Goal: Transaction & Acquisition: Purchase product/service

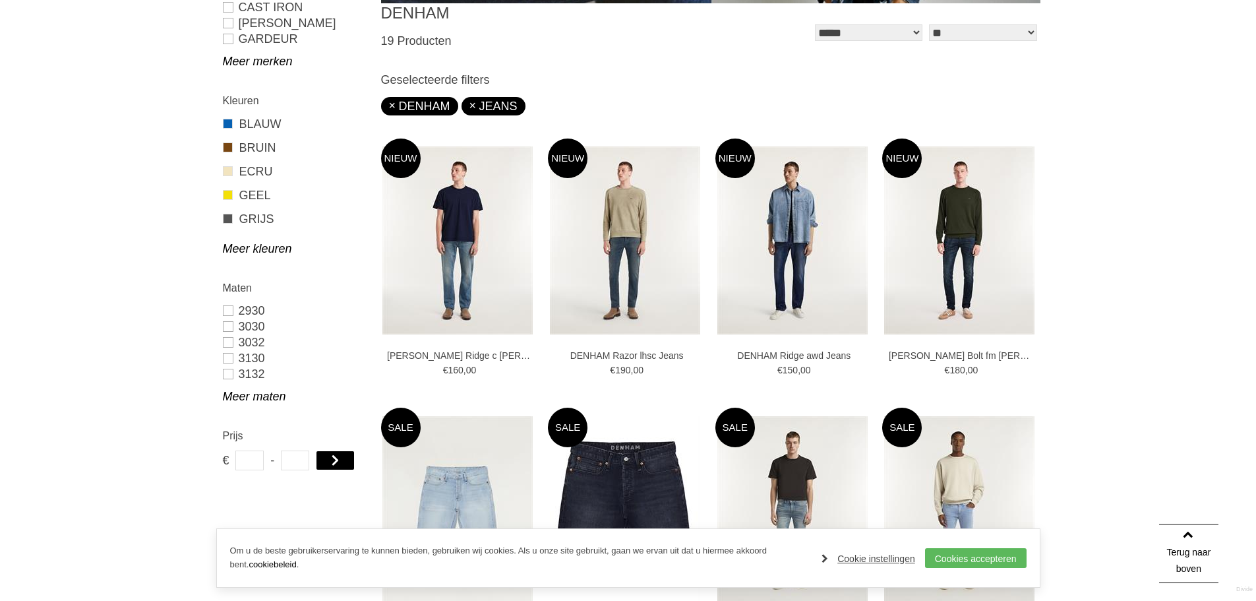
scroll to position [391, 0]
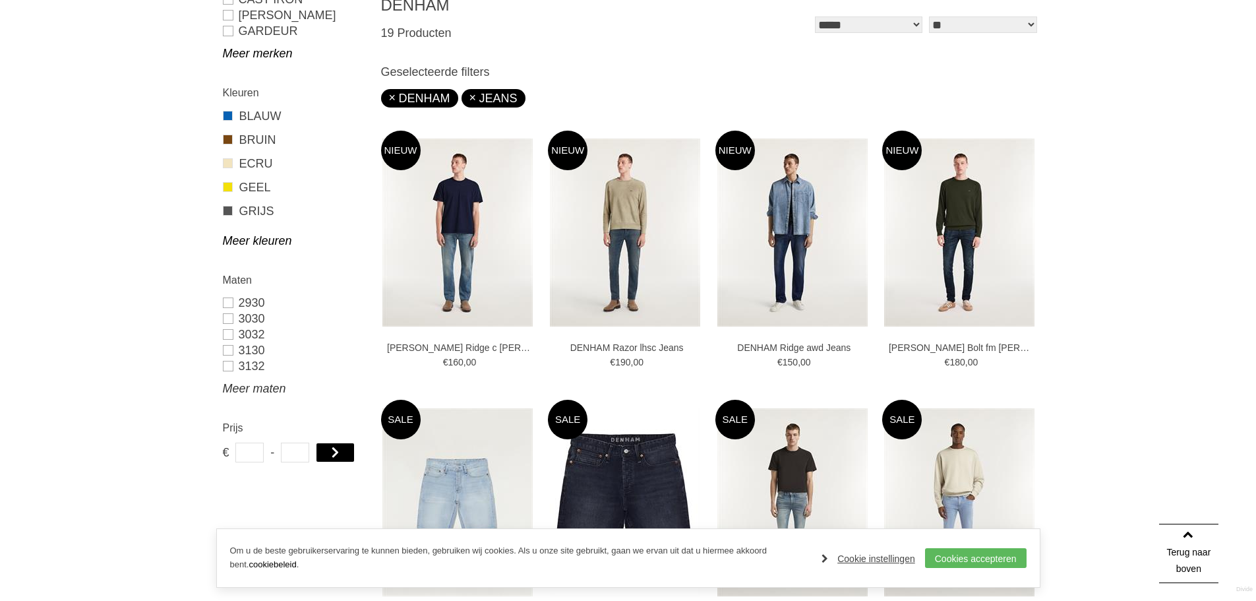
click at [253, 392] on link "Meer maten" at bounding box center [294, 388] width 142 height 16
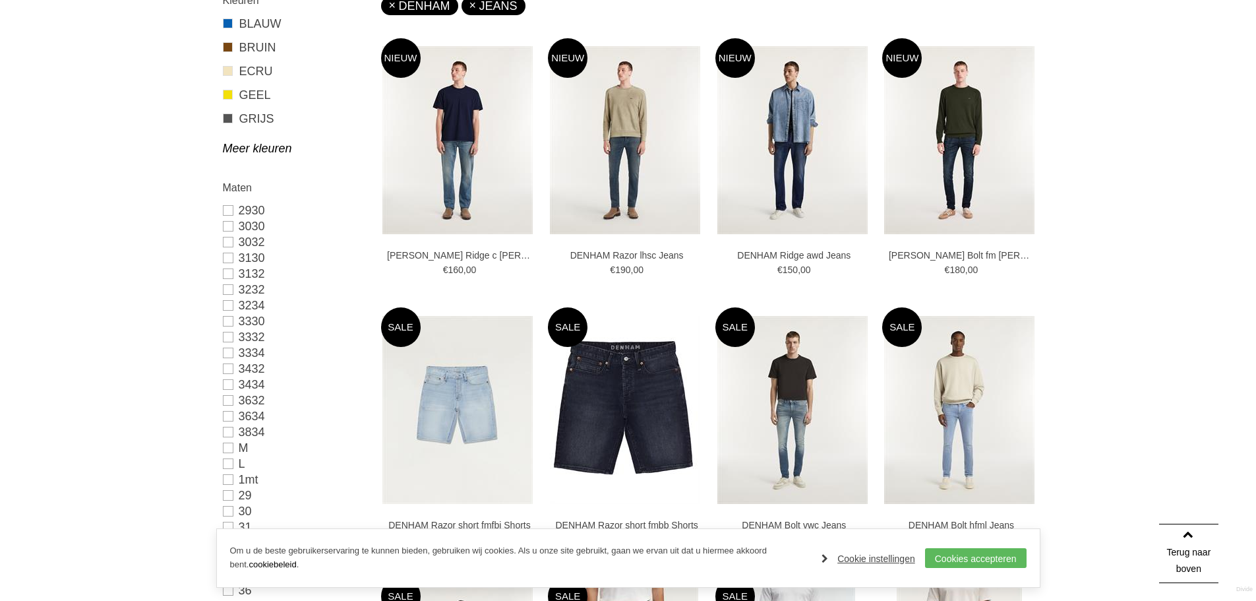
scroll to position [566, 0]
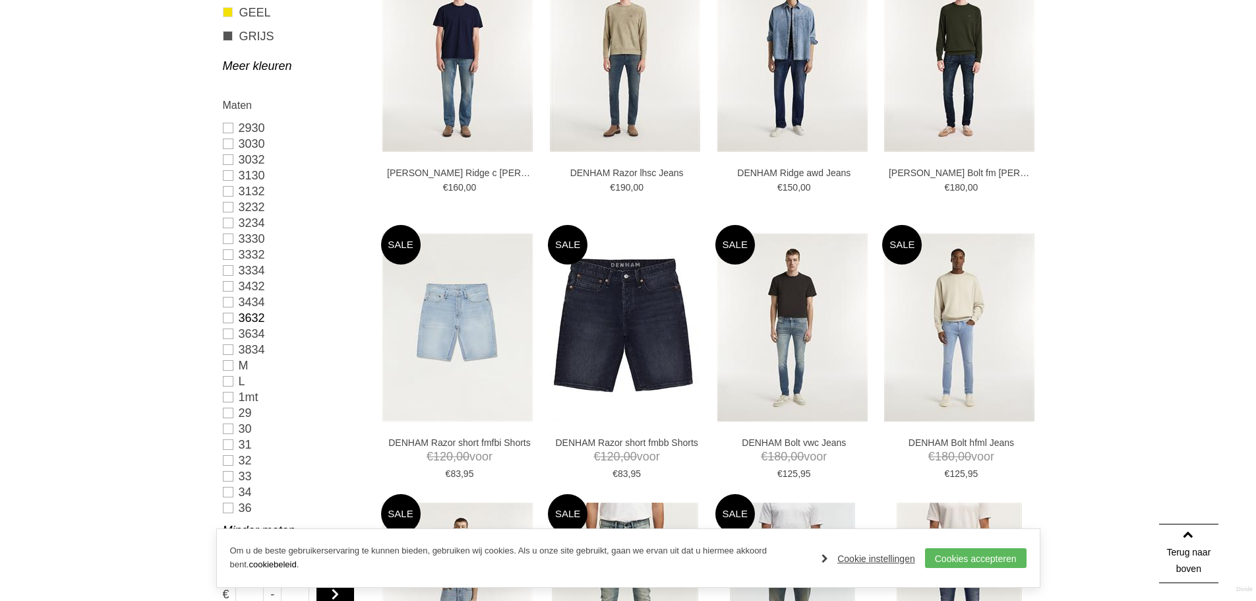
click at [228, 317] on link "3632" at bounding box center [294, 318] width 142 height 16
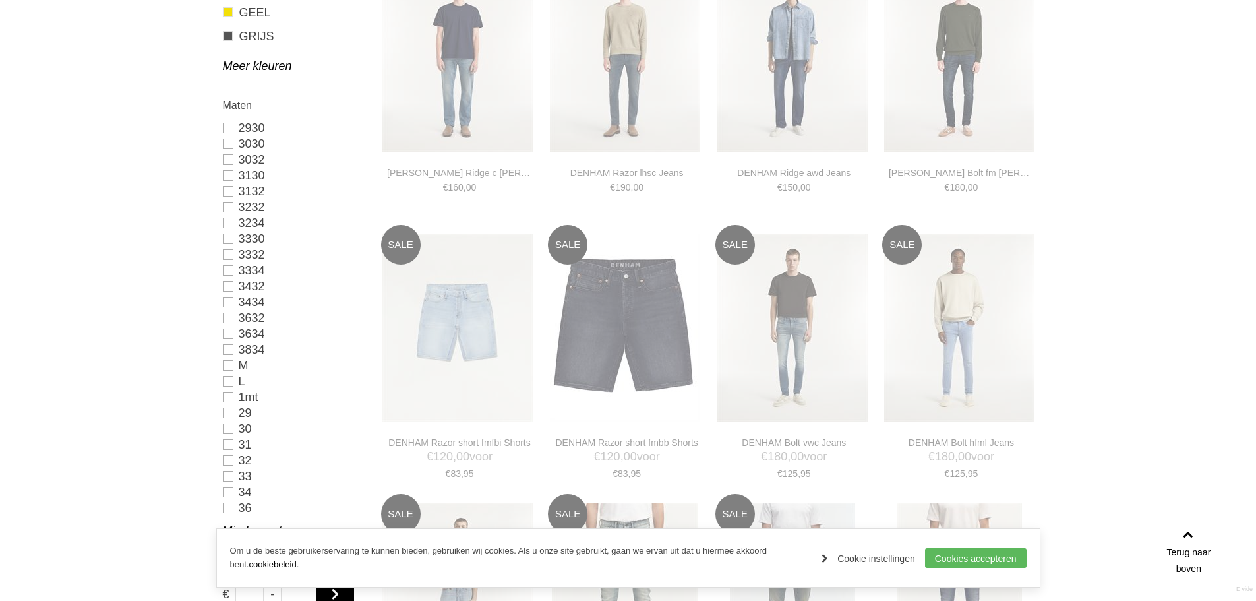
type input "***"
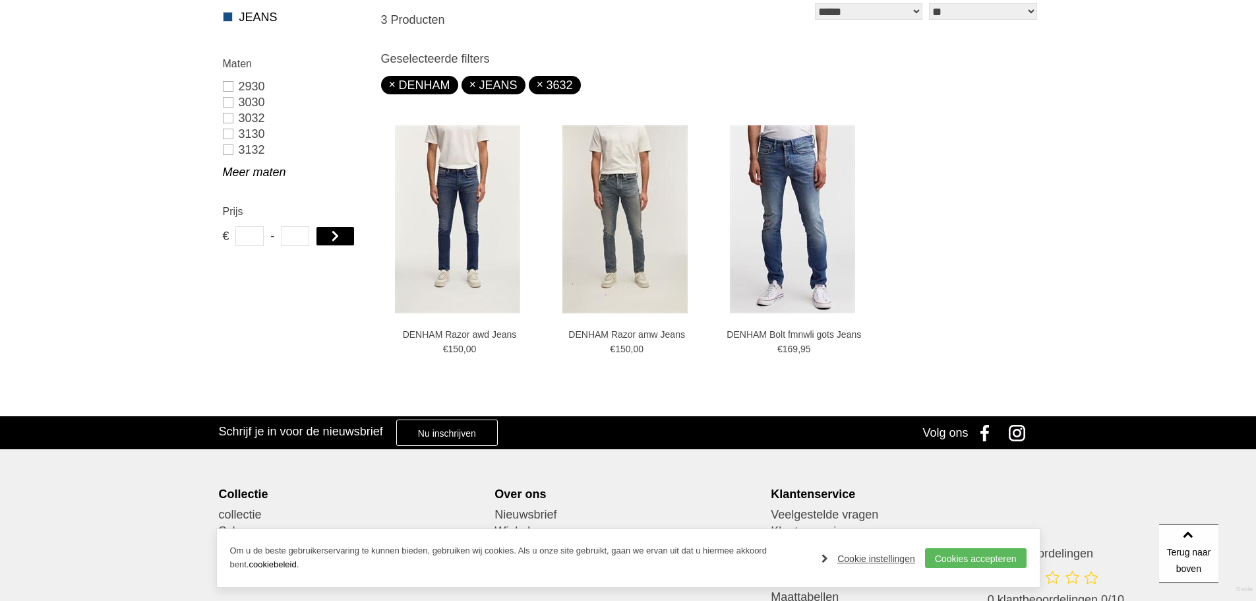
scroll to position [403, 0]
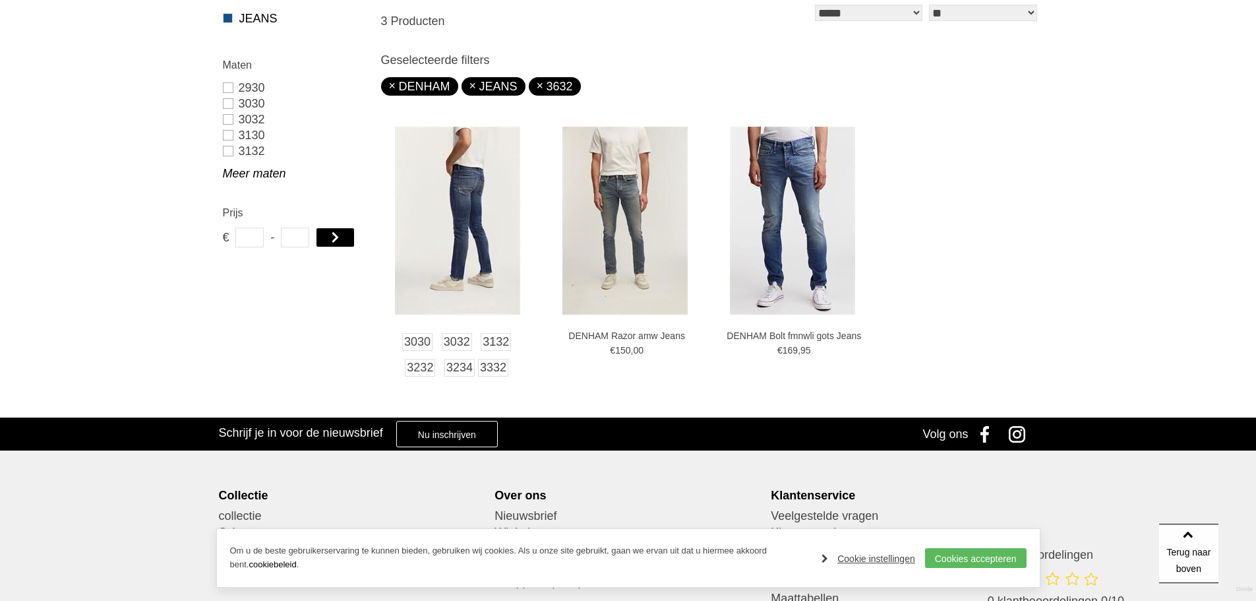
click at [495, 214] on img at bounding box center [457, 221] width 125 height 188
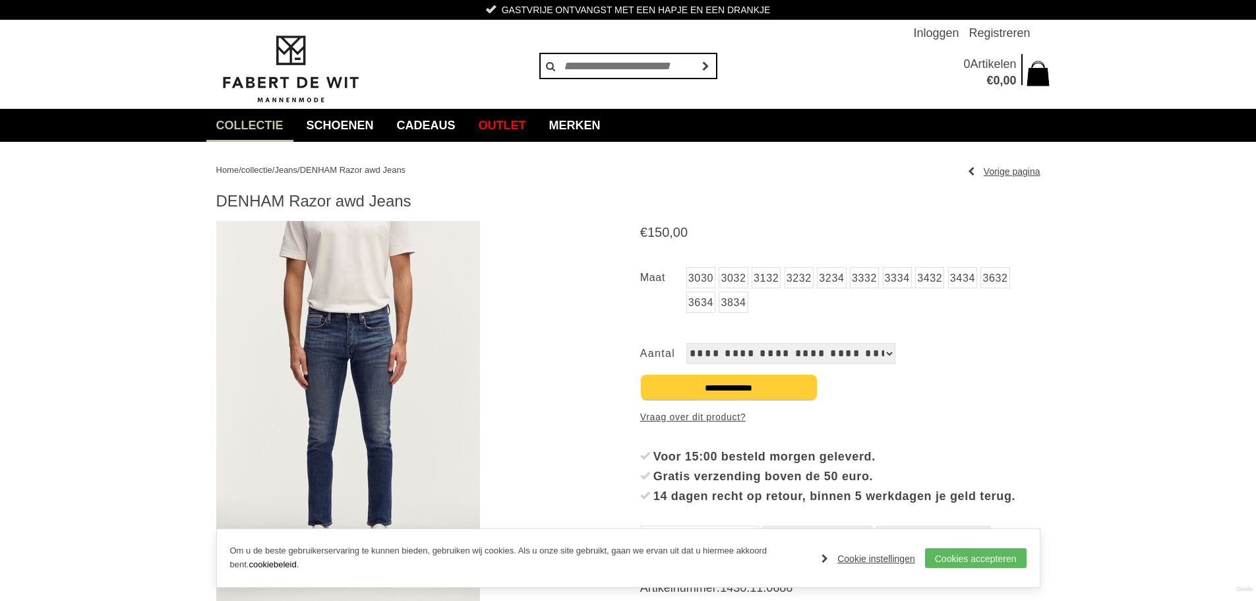
click at [369, 400] on img at bounding box center [348, 419] width 264 height 396
